Goal: Task Accomplishment & Management: Use online tool/utility

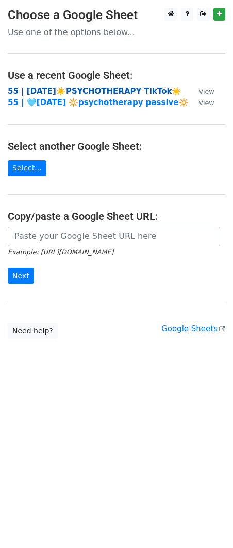
click at [150, 91] on strong "55 | AUG 6☀️PSYCHOTHERAPY TikTok☀️" at bounding box center [95, 91] width 174 height 9
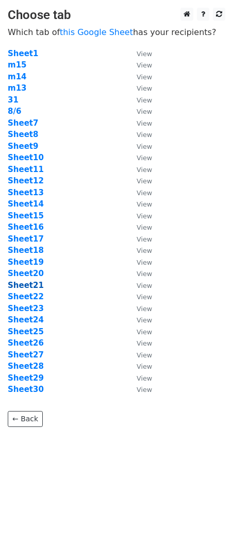
click at [31, 281] on strong "Sheet21" at bounding box center [26, 285] width 36 height 9
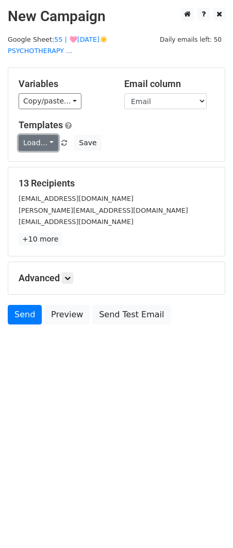
click at [42, 140] on link "Load..." at bounding box center [39, 143] width 40 height 16
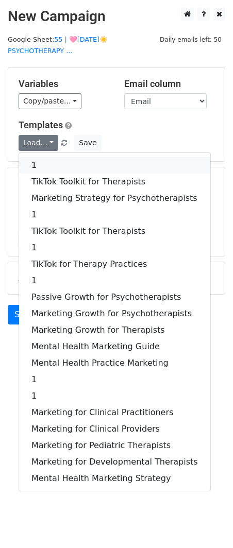
click at [45, 163] on link "1" at bounding box center [114, 165] width 191 height 16
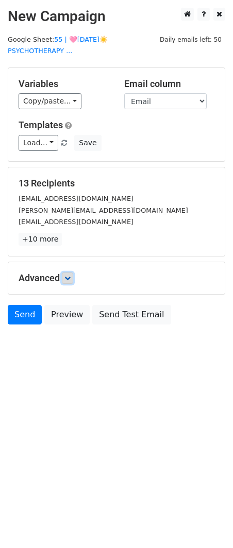
click at [71, 277] on icon at bounding box center [67, 278] width 6 height 6
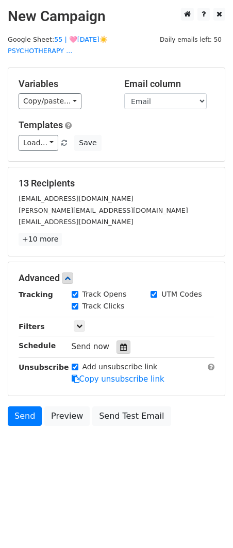
click at [120, 347] on icon at bounding box center [123, 347] width 7 height 7
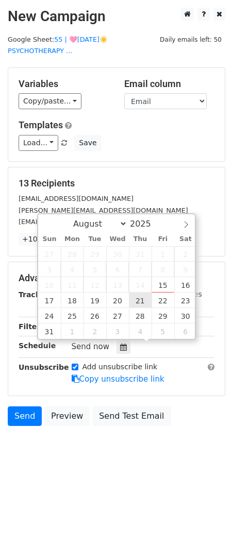
type input "2025-08-21 12:00"
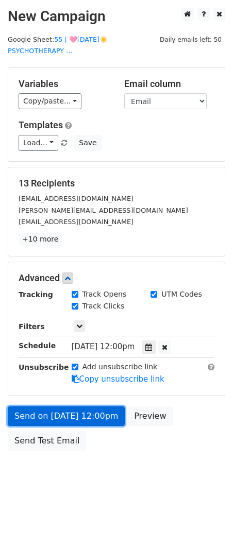
click at [83, 407] on link "Send on Aug 21 at 12:00pm" at bounding box center [66, 417] width 117 height 20
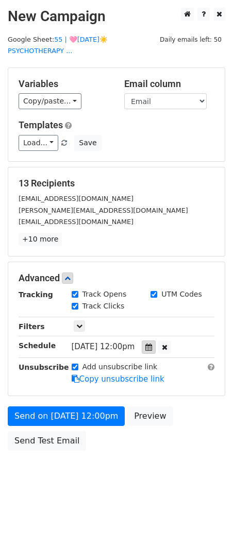
click at [152, 345] on icon at bounding box center [148, 347] width 7 height 7
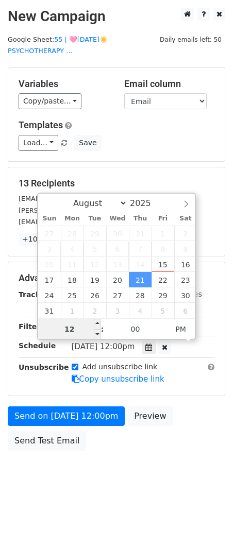
click at [80, 329] on input "12" at bounding box center [69, 329] width 63 height 21
type input "7"
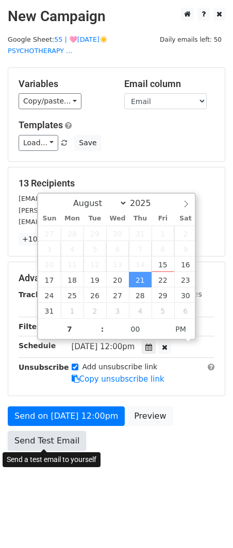
type input "2025-08-21 19:00"
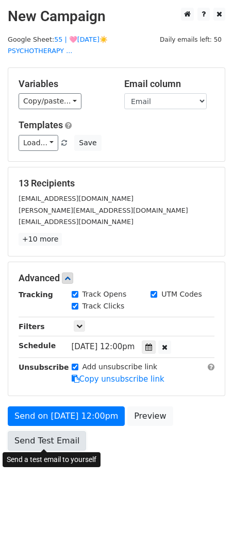
drag, startPoint x: 37, startPoint y: 443, endPoint x: 27, endPoint y: 443, distance: 10.3
click at [37, 443] on link "Send Test Email" at bounding box center [47, 441] width 78 height 20
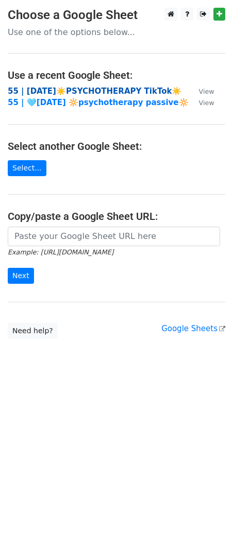
click at [75, 92] on strong "55 | AUG 6☀️PSYCHOTHERAPY TikTok☀️" at bounding box center [95, 91] width 174 height 9
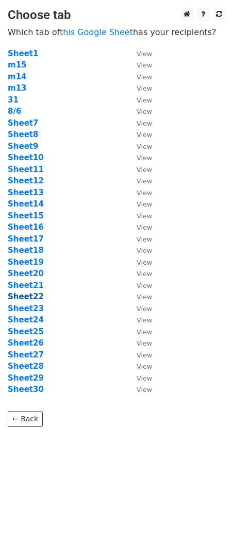
click at [29, 298] on strong "Sheet22" at bounding box center [26, 296] width 36 height 9
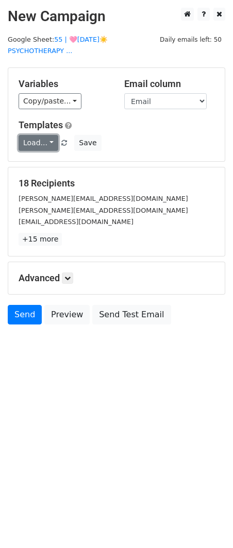
click at [35, 140] on link "Load..." at bounding box center [39, 143] width 40 height 16
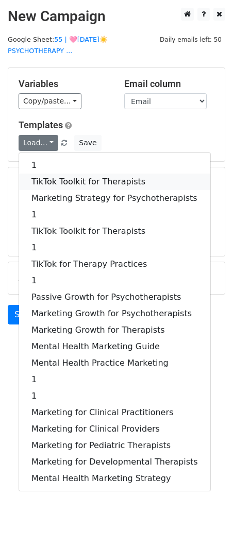
click at [44, 177] on link "TikTok Toolkit for Therapists" at bounding box center [114, 182] width 191 height 16
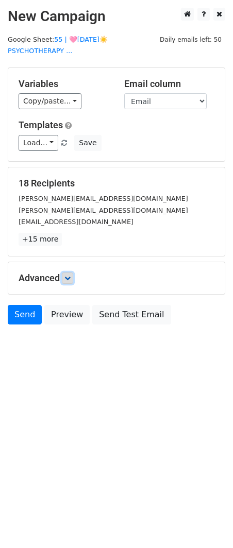
click at [71, 276] on icon at bounding box center [67, 278] width 6 height 6
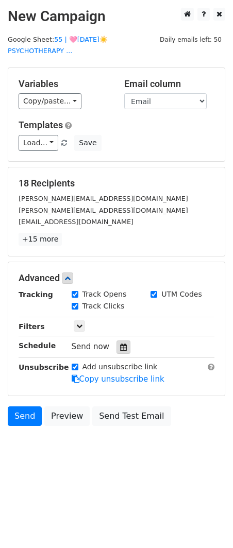
click at [118, 341] on div at bounding box center [123, 347] width 14 height 13
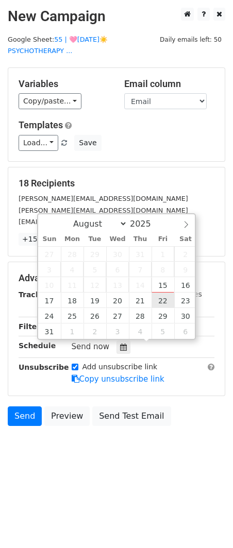
type input "2025-08-22 12:00"
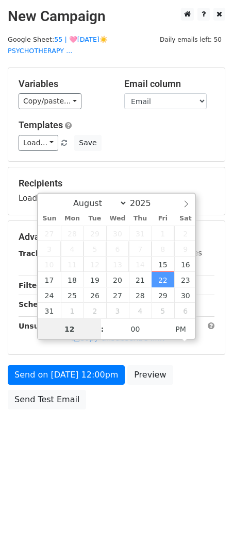
type input "8"
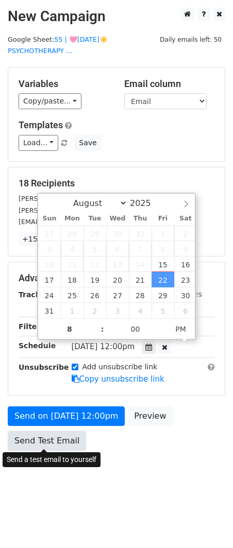
type input "2025-08-22 20:00"
click at [66, 439] on link "Send Test Email" at bounding box center [47, 441] width 78 height 20
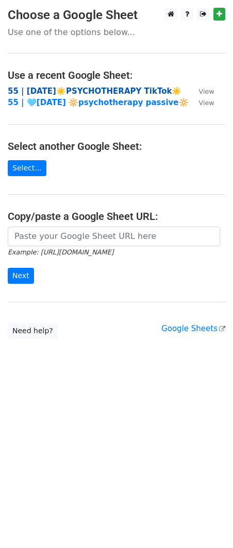
drag, startPoint x: 89, startPoint y: 91, endPoint x: 38, endPoint y: 85, distance: 51.4
click at [89, 91] on strong "55 | AUG 6☀️PSYCHOTHERAPY TikTok☀️" at bounding box center [95, 91] width 174 height 9
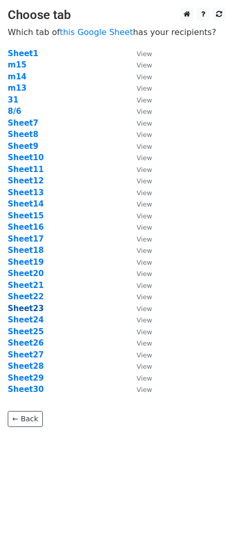
click at [30, 311] on strong "Sheet23" at bounding box center [26, 308] width 36 height 9
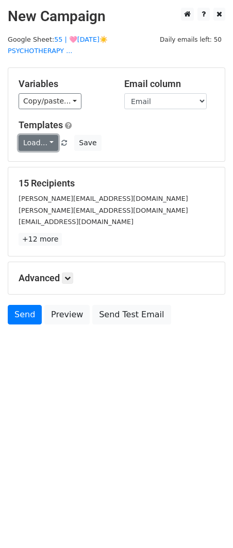
click at [40, 141] on link "Load..." at bounding box center [39, 143] width 40 height 16
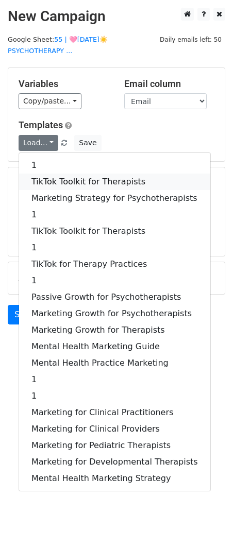
click at [40, 180] on link "TikTok Toolkit for Therapists" at bounding box center [114, 182] width 191 height 16
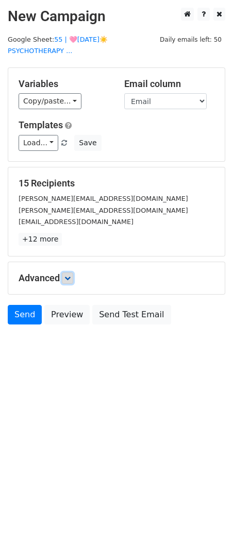
click at [68, 279] on icon at bounding box center [67, 278] width 6 height 6
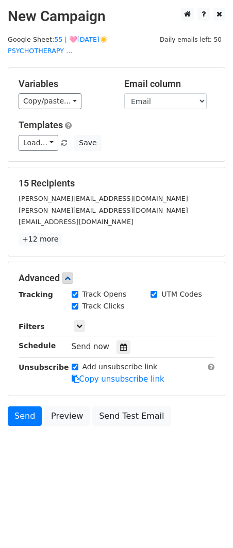
click at [120, 348] on icon at bounding box center [123, 347] width 7 height 7
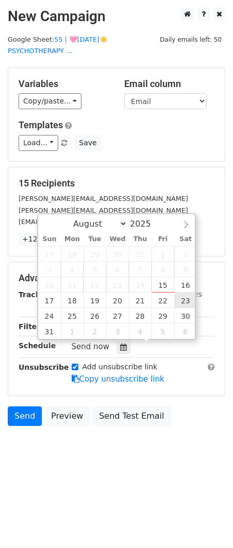
type input "2025-08-23 12:00"
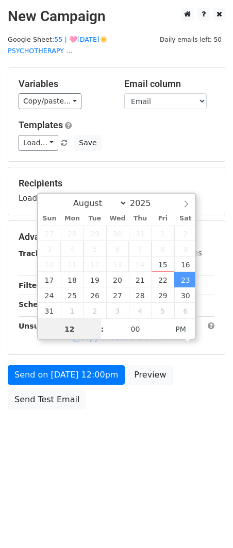
type input "9"
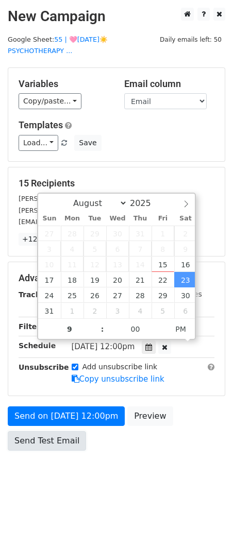
type input "2025-08-23 21:00"
click at [60, 431] on link "Send Test Email" at bounding box center [47, 441] width 78 height 20
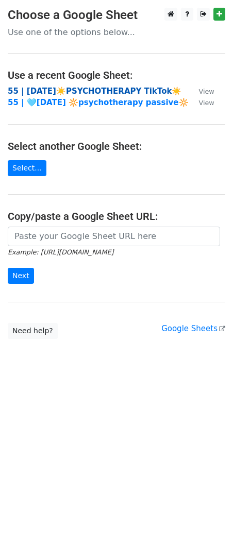
click at [85, 91] on strong "55 | [DATE]☀️PSYCHOTHERAPY TikTok☀️" at bounding box center [95, 91] width 174 height 9
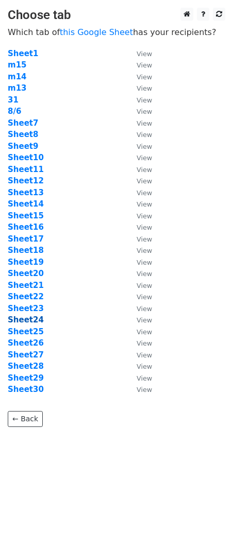
click at [33, 319] on strong "Sheet24" at bounding box center [26, 319] width 36 height 9
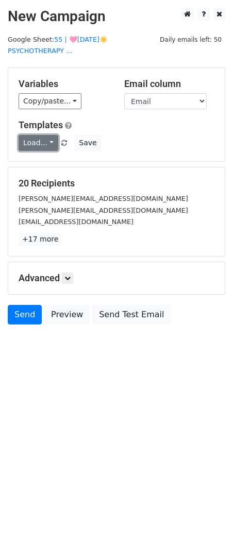
click at [29, 142] on link "Load..." at bounding box center [39, 143] width 40 height 16
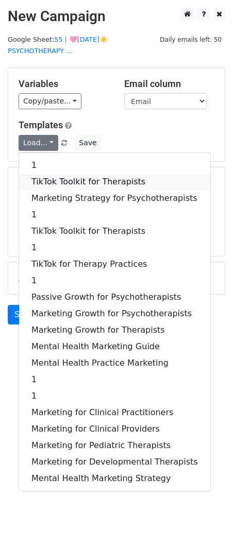
click at [43, 182] on link "TikTok Toolkit for Therapists" at bounding box center [114, 182] width 191 height 16
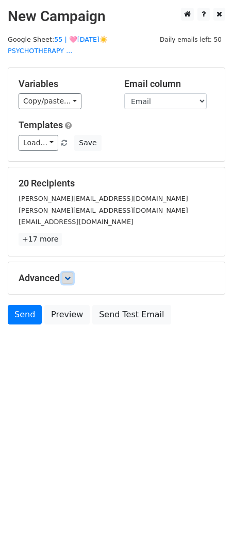
click at [71, 280] on icon at bounding box center [67, 278] width 6 height 6
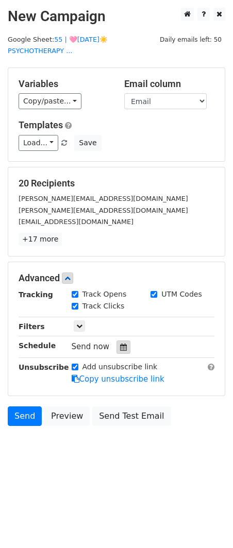
click at [120, 347] on icon at bounding box center [123, 347] width 7 height 7
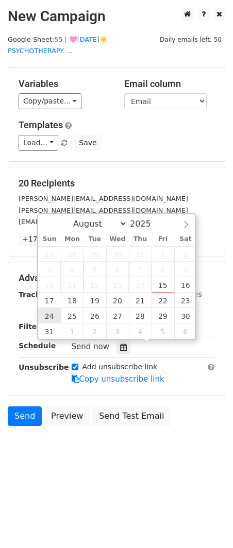
type input "[DATE] 12:00"
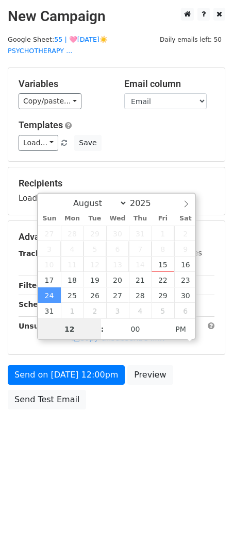
type input "8"
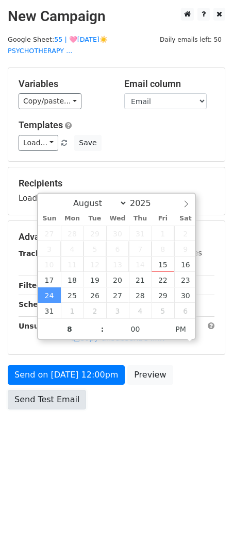
type input "[DATE] 20:00"
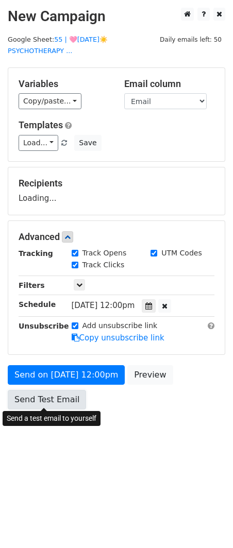
click at [41, 398] on link "Send Test Email" at bounding box center [47, 400] width 78 height 20
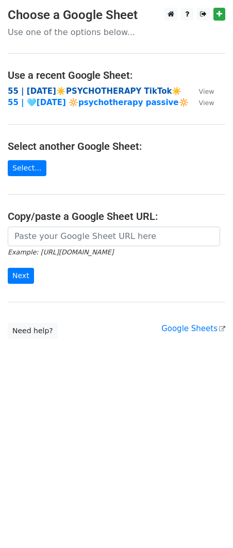
click at [82, 88] on strong "55 | AUG 6☀️PSYCHOTHERAPY TikTok☀️" at bounding box center [95, 91] width 174 height 9
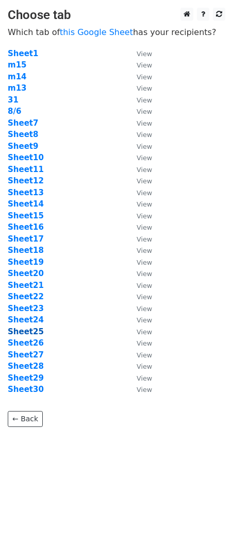
click at [39, 328] on strong "Sheet25" at bounding box center [26, 331] width 36 height 9
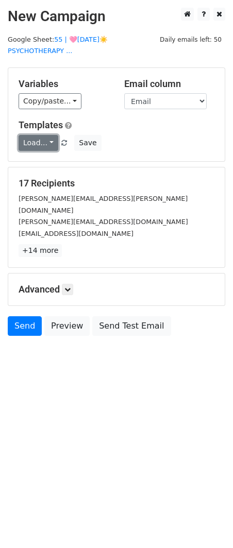
click at [40, 142] on link "Load..." at bounding box center [39, 143] width 40 height 16
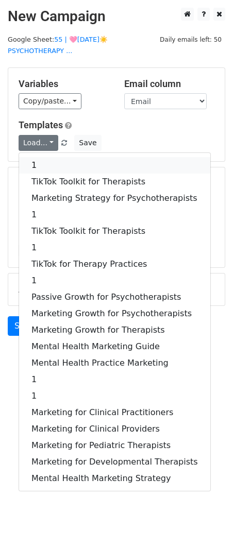
click at [66, 163] on link "1" at bounding box center [114, 165] width 191 height 16
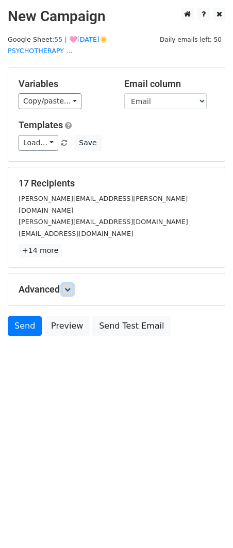
click at [68, 287] on icon at bounding box center [67, 290] width 6 height 6
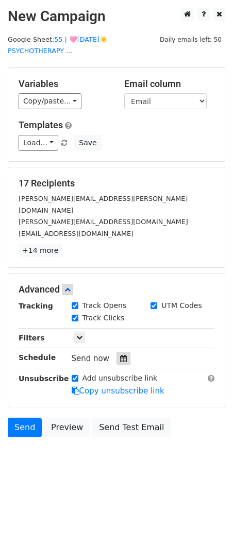
click at [116, 352] on div at bounding box center [123, 358] width 14 height 13
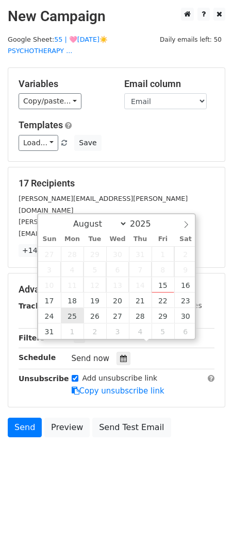
type input "2025-08-25 12:00"
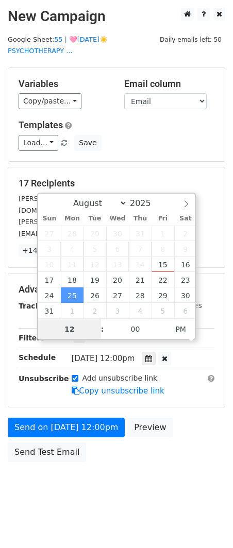
type input "5"
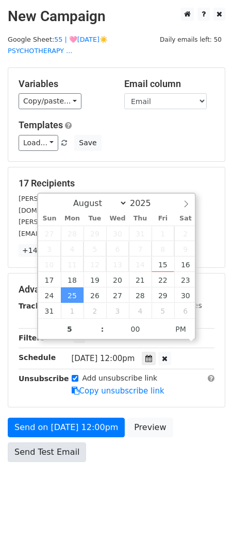
type input "2025-08-25 17:00"
click at [53, 449] on body "New Campaign Daily emails left: 50 Google Sheet: 55 | 🩷AUG 6☀️PSYCHOTHERAPY ...…" at bounding box center [116, 258] width 233 height 501
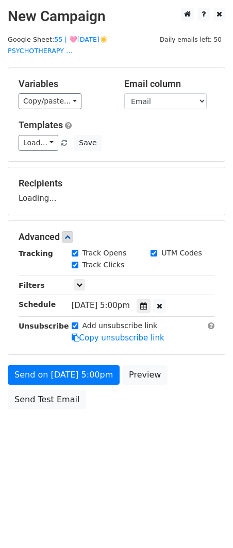
click at [56, 442] on body "New Campaign Daily emails left: 50 Google Sheet: 55 | 🩷AUG 6☀️PSYCHOTHERAPY ...…" at bounding box center [116, 232] width 233 height 448
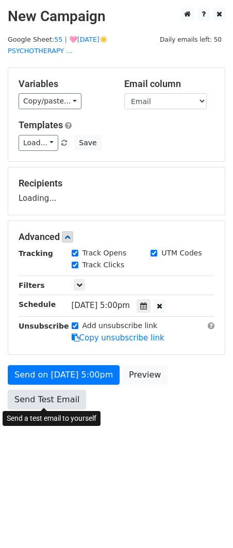
click at [59, 399] on link "Send Test Email" at bounding box center [47, 400] width 78 height 20
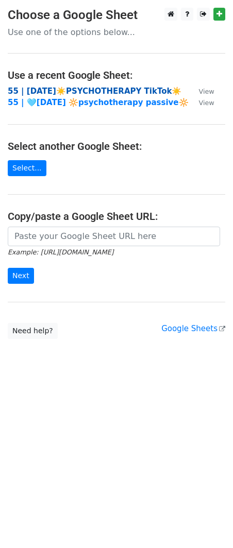
click at [65, 90] on strong "55 | [DATE]☀️PSYCHOTHERAPY TikTok☀️" at bounding box center [95, 91] width 174 height 9
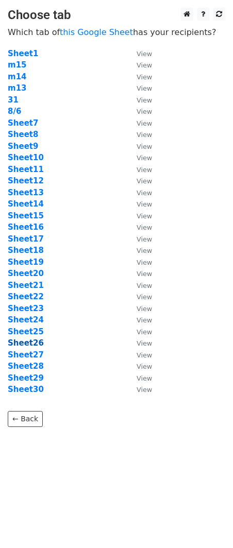
click at [30, 342] on strong "Sheet26" at bounding box center [26, 343] width 36 height 9
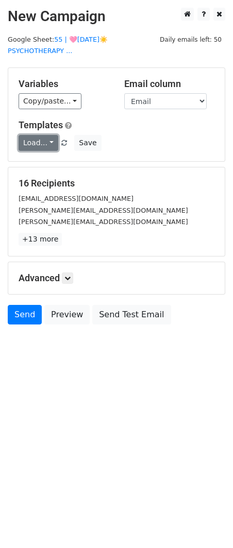
click at [39, 140] on link "Load..." at bounding box center [39, 143] width 40 height 16
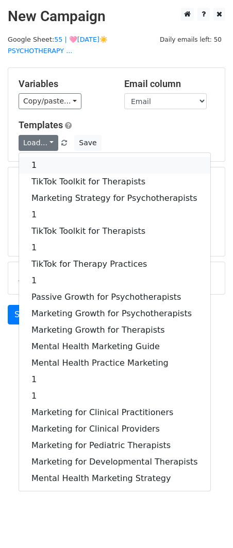
click at [39, 161] on link "1" at bounding box center [114, 165] width 191 height 16
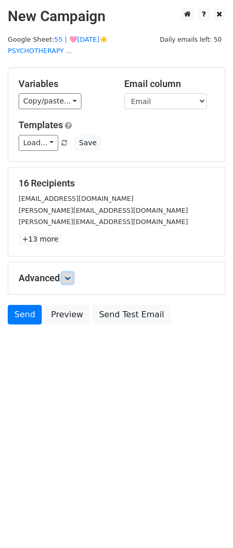
click at [65, 280] on link at bounding box center [67, 278] width 11 height 11
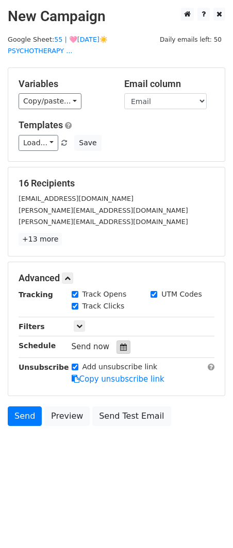
click at [120, 347] on icon at bounding box center [123, 347] width 7 height 7
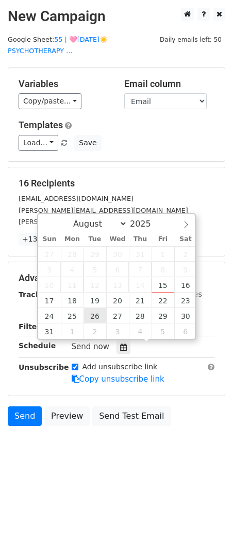
type input "2025-08-26 12:00"
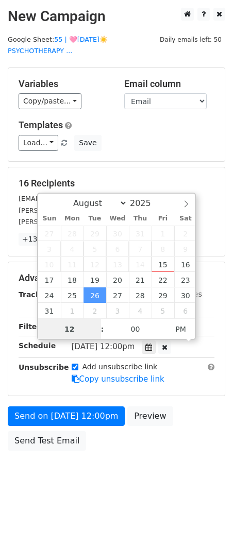
type input "8"
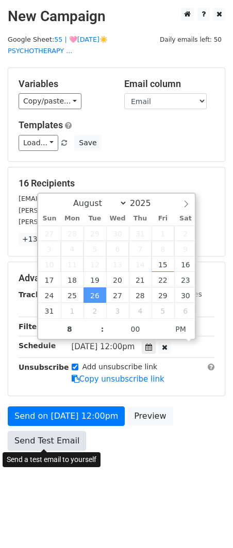
type input "2025-08-26 20:00"
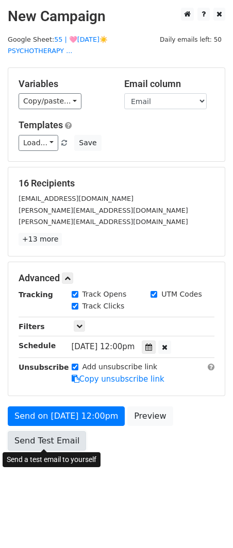
click at [55, 438] on link "Send Test Email" at bounding box center [47, 441] width 78 height 20
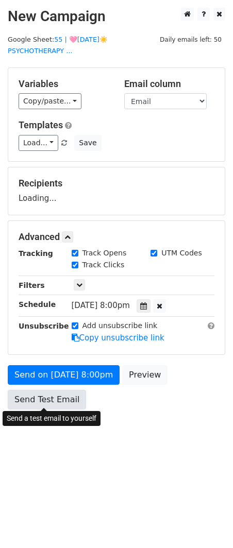
click at [51, 396] on link "Send Test Email" at bounding box center [47, 400] width 78 height 20
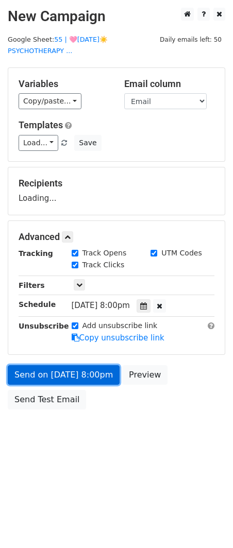
click at [70, 370] on link "Send on Aug 26 at 8:00pm" at bounding box center [64, 375] width 112 height 20
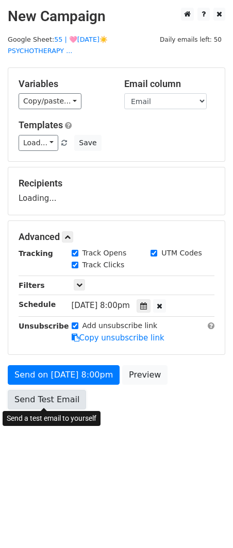
click at [56, 393] on link "Send Test Email" at bounding box center [47, 400] width 78 height 20
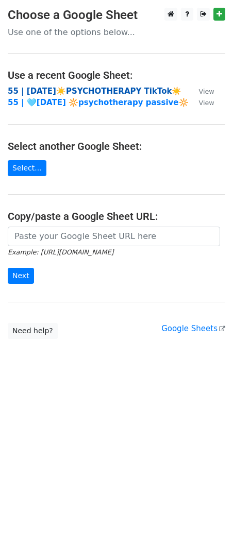
click at [57, 93] on strong "55 | AUG 6☀️PSYCHOTHERAPY TikTok☀️" at bounding box center [95, 91] width 174 height 9
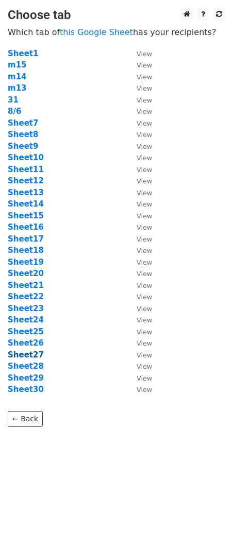
click at [26, 351] on strong "Sheet27" at bounding box center [26, 354] width 36 height 9
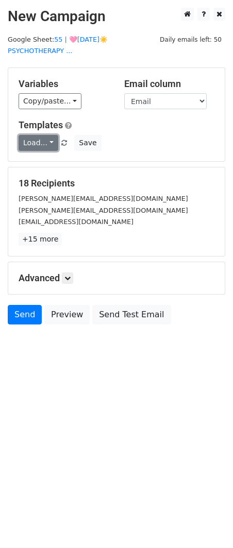
click at [40, 147] on link "Load..." at bounding box center [39, 143] width 40 height 16
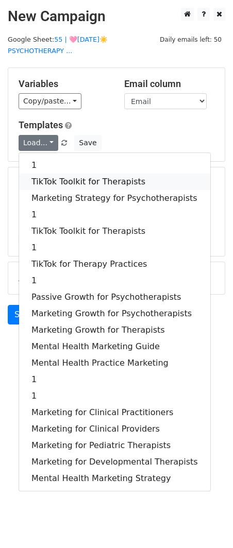
click at [42, 184] on link "TikTok Toolkit for Therapists" at bounding box center [114, 182] width 191 height 16
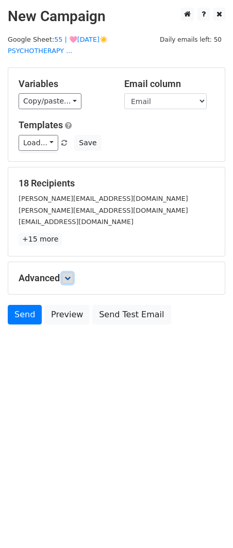
click at [70, 273] on link at bounding box center [67, 278] width 11 height 11
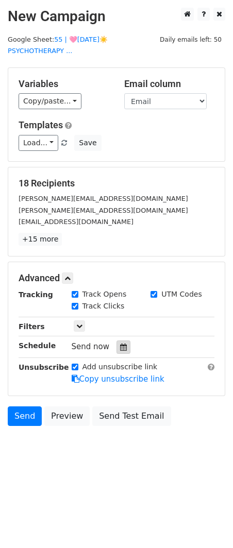
click at [117, 341] on div at bounding box center [123, 347] width 14 height 13
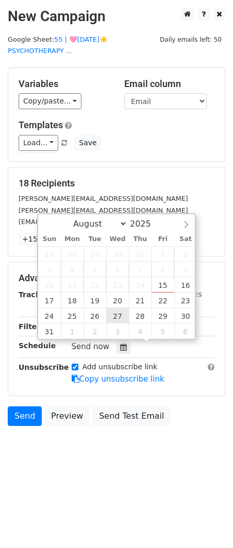
type input "2025-08-27 12:00"
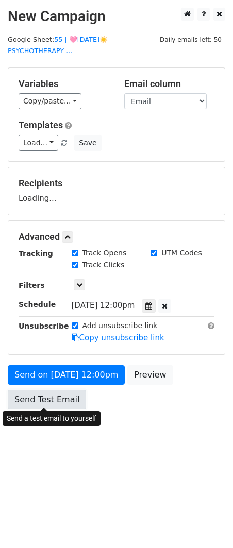
click at [58, 395] on link "Send Test Email" at bounding box center [47, 400] width 78 height 20
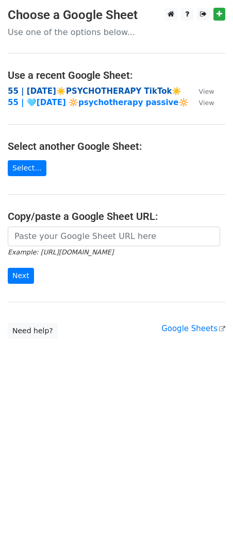
click at [109, 90] on strong "55 | [DATE]☀️PSYCHOTHERAPY TikTok☀️" at bounding box center [95, 91] width 174 height 9
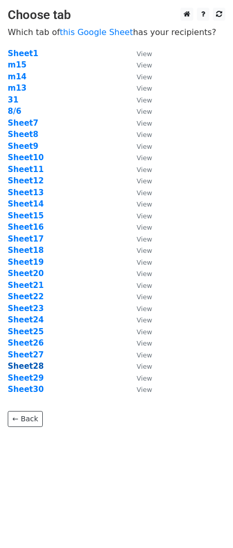
click at [27, 367] on strong "Sheet28" at bounding box center [26, 366] width 36 height 9
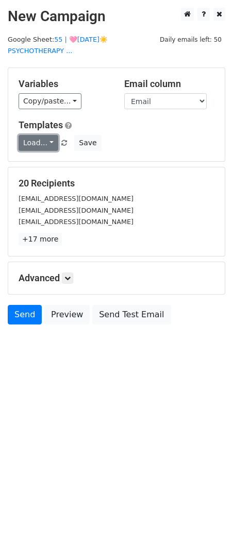
click at [42, 147] on link "Load..." at bounding box center [39, 143] width 40 height 16
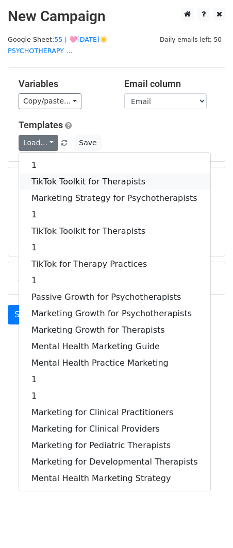
click at [42, 177] on link "TikTok Toolkit for Therapists" at bounding box center [114, 182] width 191 height 16
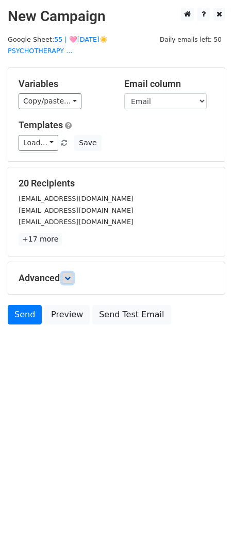
click at [69, 275] on icon at bounding box center [67, 278] width 6 height 6
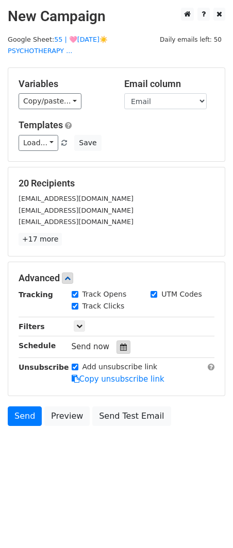
click at [124, 341] on div at bounding box center [123, 347] width 14 height 13
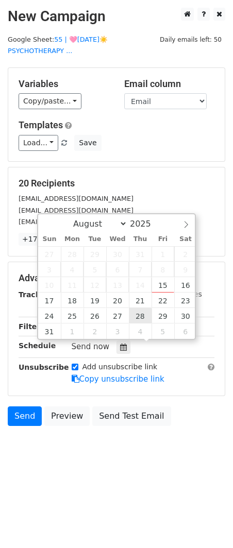
type input "2025-08-28 12:00"
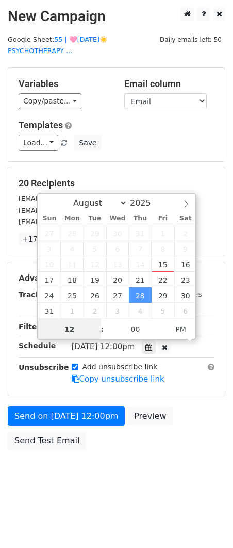
type input "9"
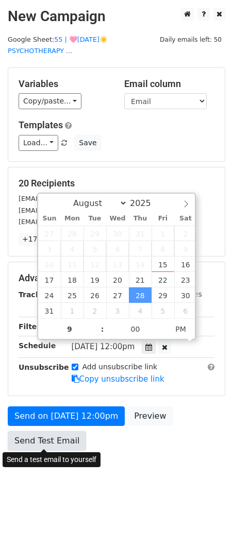
type input "2025-08-28 21:00"
click at [56, 435] on link "Send Test Email" at bounding box center [47, 441] width 78 height 20
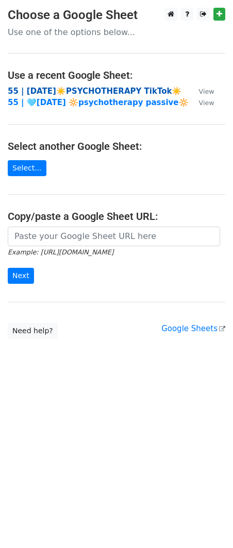
click at [109, 90] on strong "55 | AUG 6☀️PSYCHOTHERAPY TikTok☀️" at bounding box center [95, 91] width 174 height 9
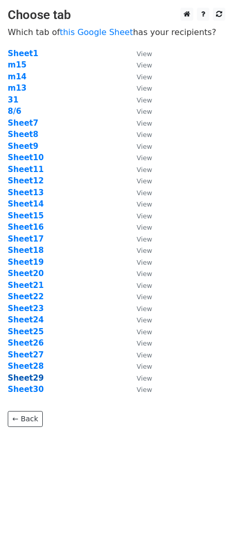
click at [29, 377] on strong "Sheet29" at bounding box center [26, 378] width 36 height 9
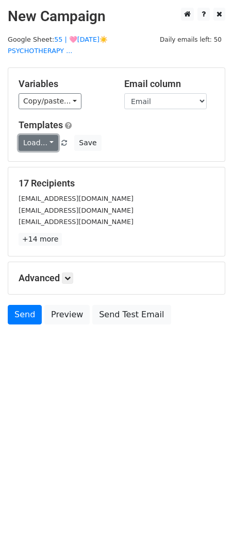
click at [42, 139] on link "Load..." at bounding box center [39, 143] width 40 height 16
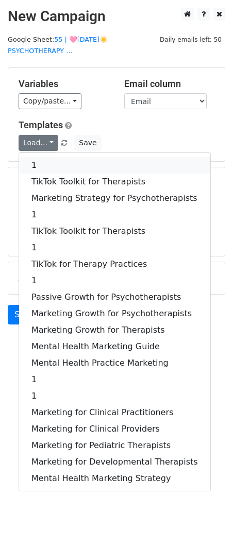
click at [45, 158] on link "1" at bounding box center [114, 165] width 191 height 16
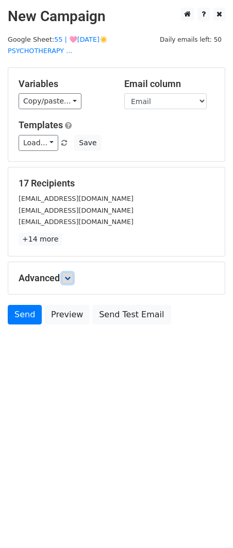
click at [73, 279] on link at bounding box center [67, 278] width 11 height 11
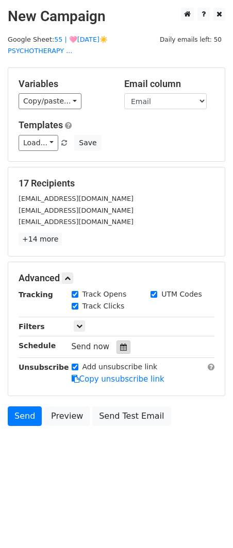
click at [116, 350] on div at bounding box center [123, 347] width 14 height 13
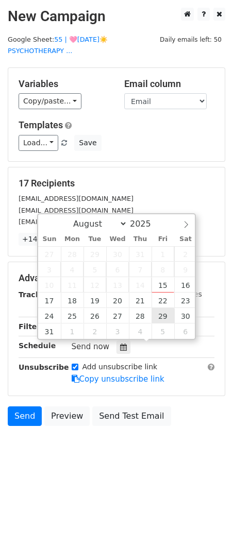
type input "[DATE] 12:00"
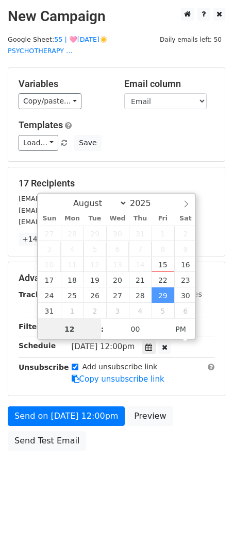
type input "8"
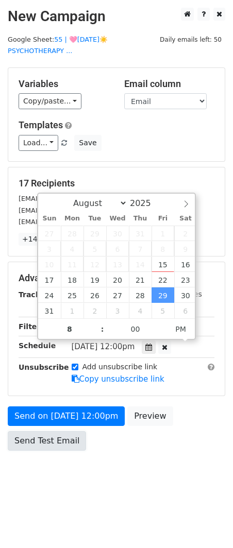
type input "[DATE] 20:00"
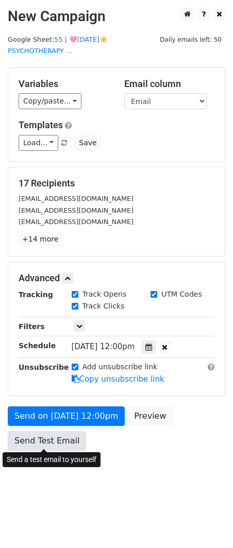
click at [56, 439] on link "Send Test Email" at bounding box center [47, 441] width 78 height 20
